Goal: Check status: Check status

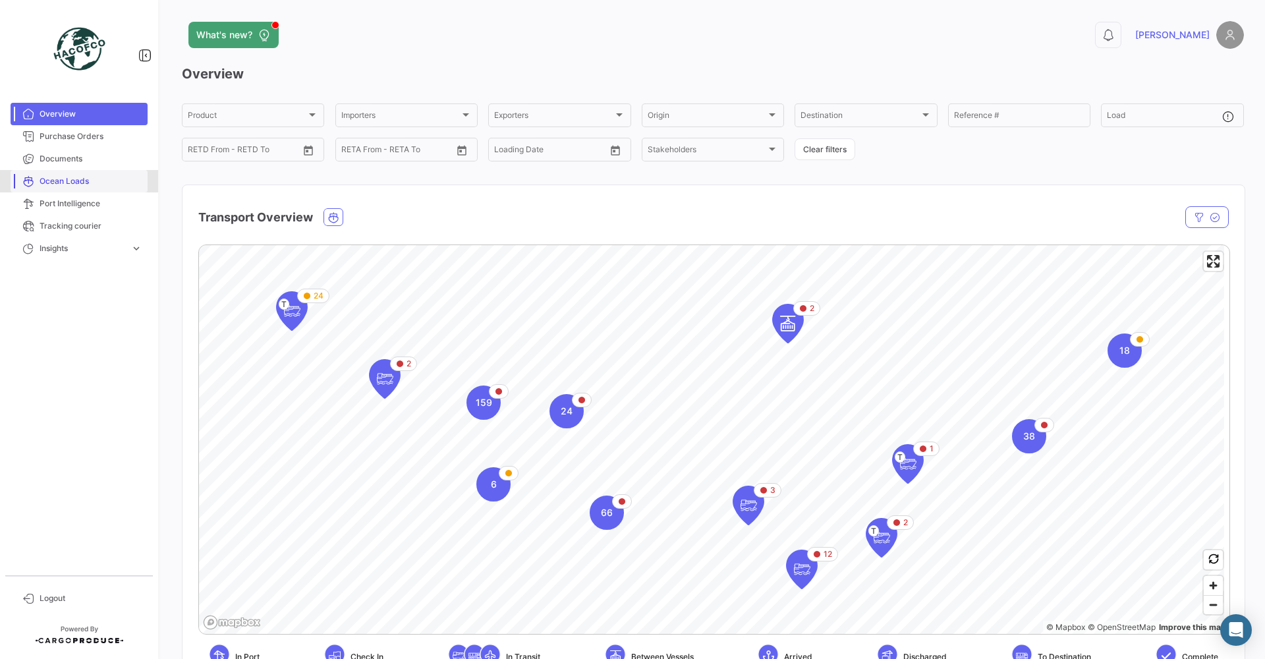
click at [65, 178] on span "Ocean Loads" at bounding box center [91, 181] width 103 height 12
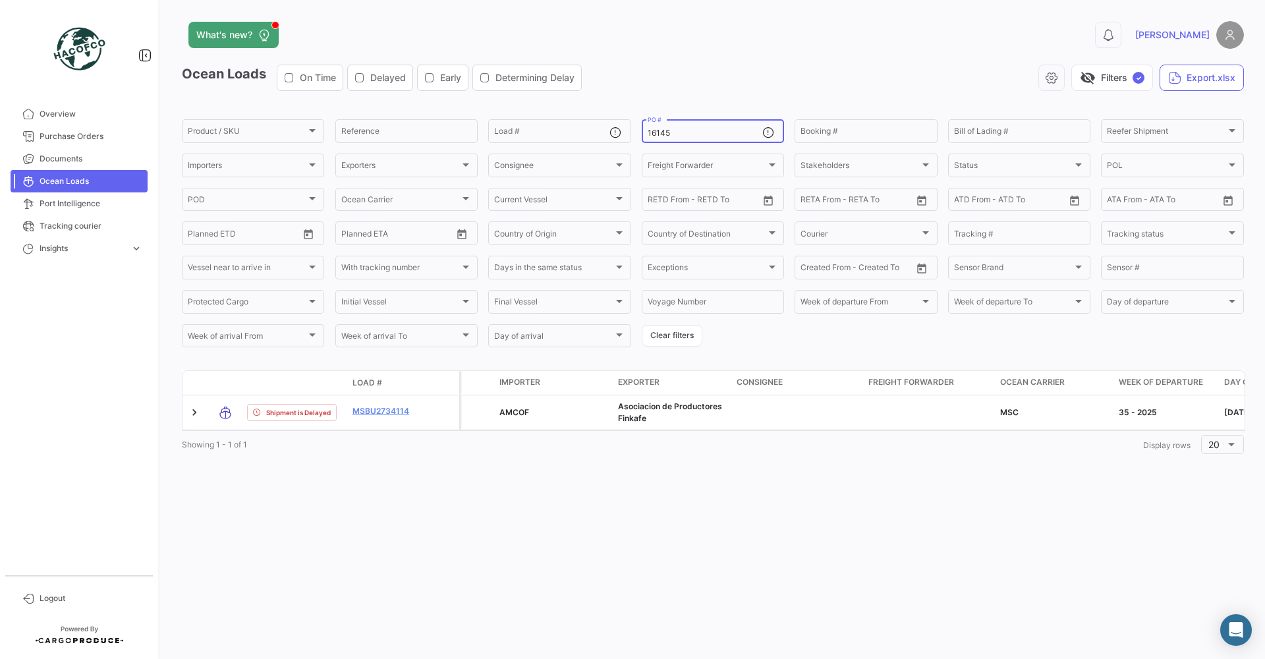
drag, startPoint x: 685, startPoint y: 129, endPoint x: 544, endPoint y: 113, distance: 142.6
click at [544, 113] on app-list-header "Ocean Loads On Time Delayed Early Determining Delay visibility_off Filters ✓ Ex…" at bounding box center [713, 207] width 1062 height 285
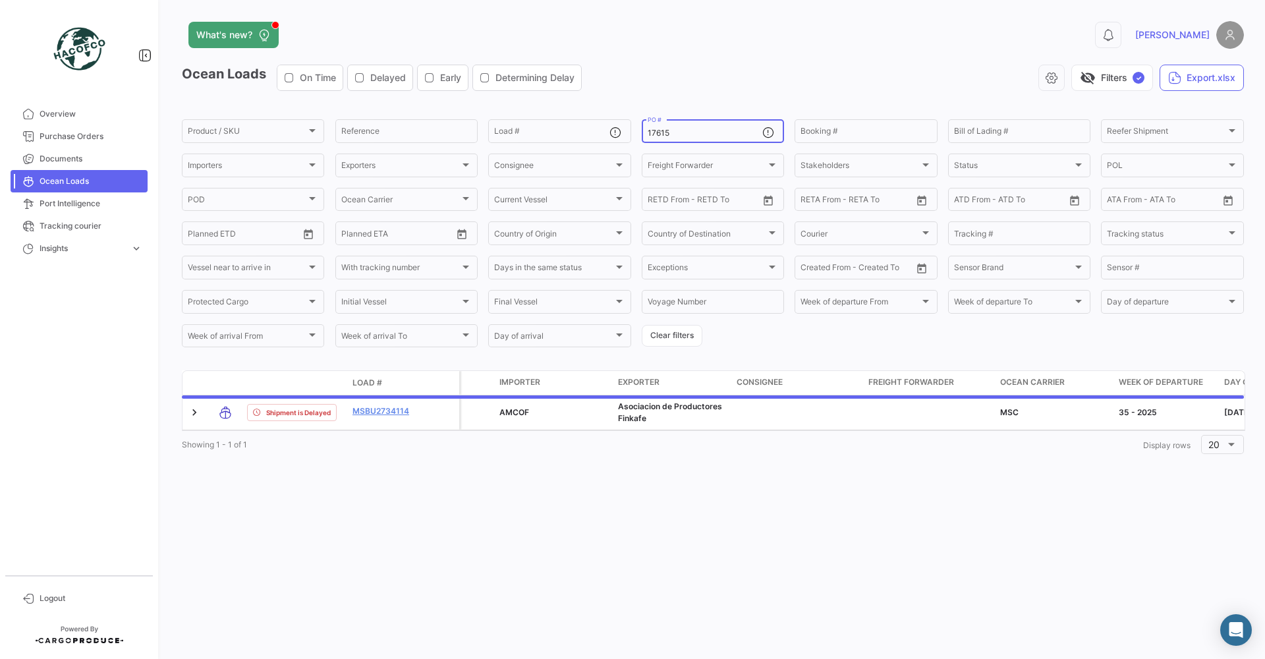
type input "17615"
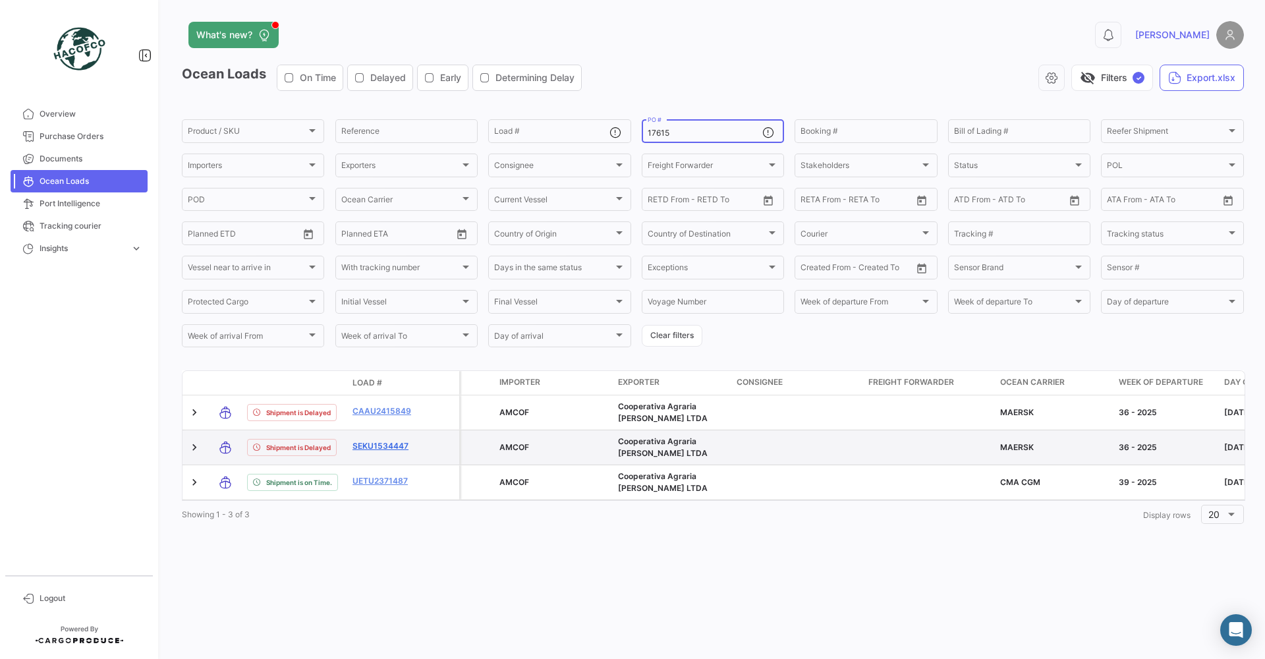
click at [390, 442] on link "SEKU1534447" at bounding box center [387, 446] width 69 height 12
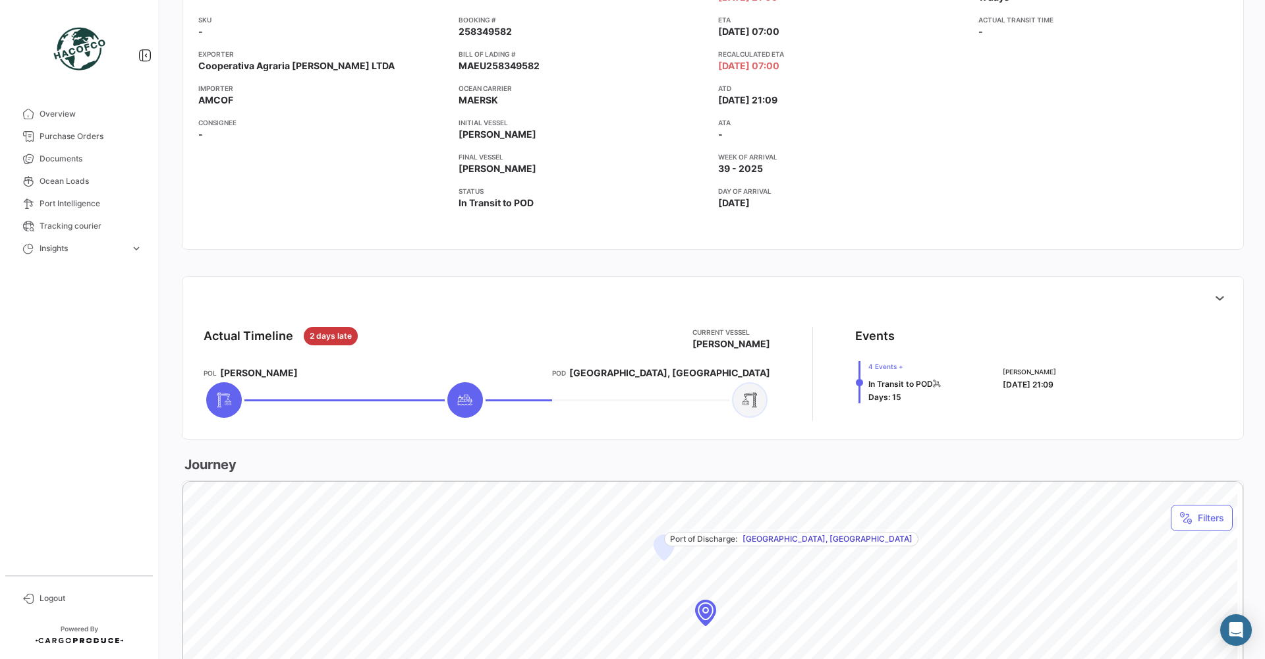
scroll to position [310, 0]
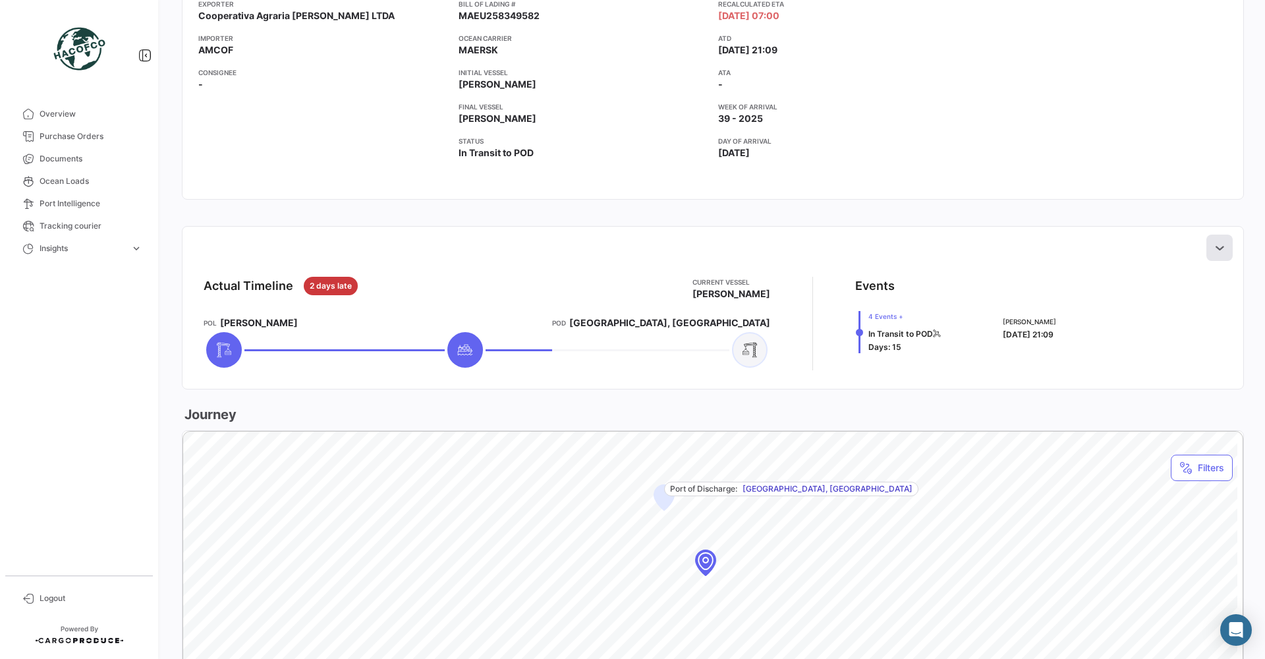
click at [1213, 245] on icon at bounding box center [1219, 247] width 13 height 13
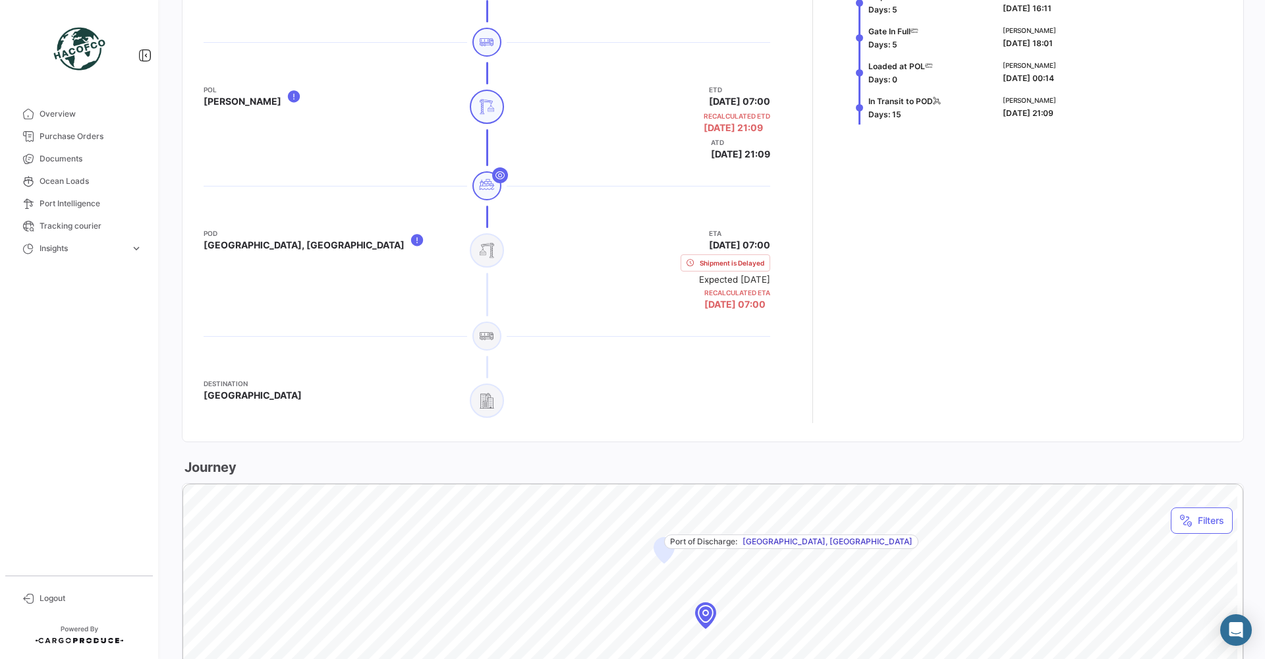
scroll to position [557, 0]
